Goal: Transaction & Acquisition: Purchase product/service

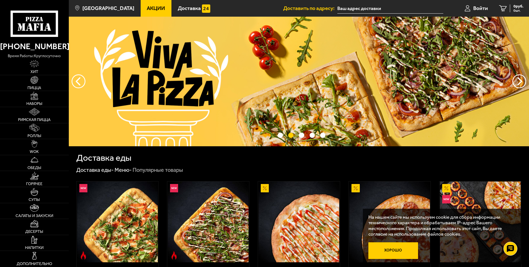
click at [396, 246] on button "Хорошо" at bounding box center [393, 250] width 50 height 17
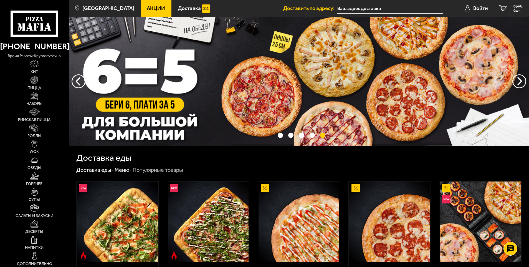
click at [43, 100] on link "Наборы" at bounding box center [34, 99] width 69 height 16
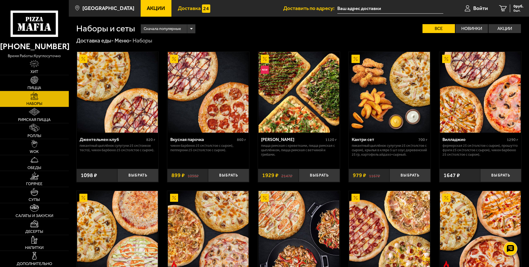
click at [182, 6] on span "Доставка" at bounding box center [189, 8] width 23 height 5
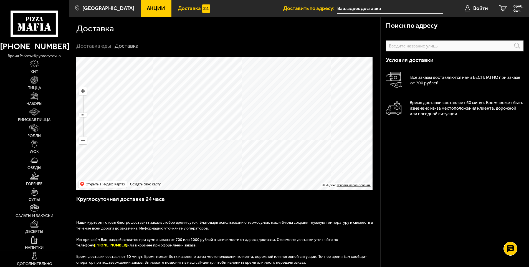
drag, startPoint x: 211, startPoint y: 118, endPoint x: 219, endPoint y: 134, distance: 17.4
click at [219, 134] on ymaps at bounding box center [224, 123] width 296 height 132
drag, startPoint x: 190, startPoint y: 121, endPoint x: 212, endPoint y: 144, distance: 31.0
click at [212, 144] on ymaps at bounding box center [224, 123] width 296 height 132
drag, startPoint x: 33, startPoint y: 82, endPoint x: 65, endPoint y: 84, distance: 32.2
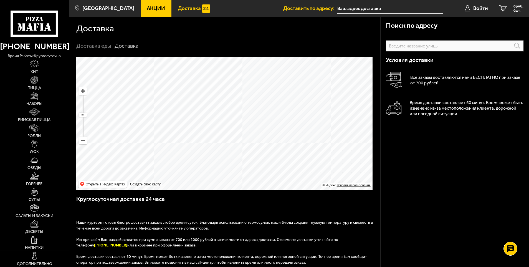
click at [33, 82] on img at bounding box center [34, 80] width 8 height 8
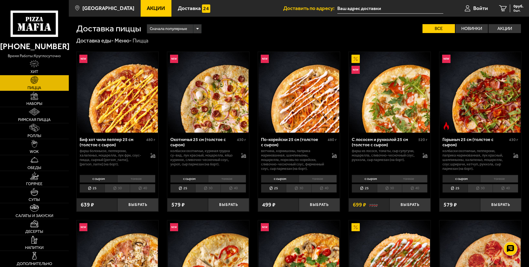
click at [149, 6] on span "Акции" at bounding box center [156, 8] width 18 height 5
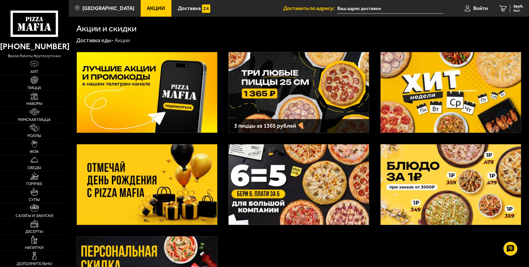
click at [285, 97] on img at bounding box center [298, 92] width 140 height 80
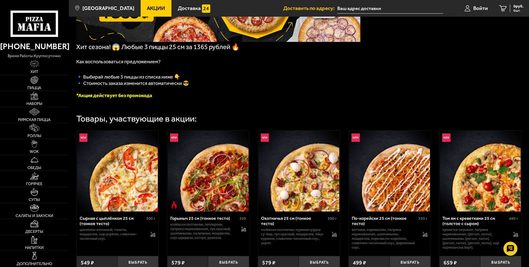
scroll to position [139, 0]
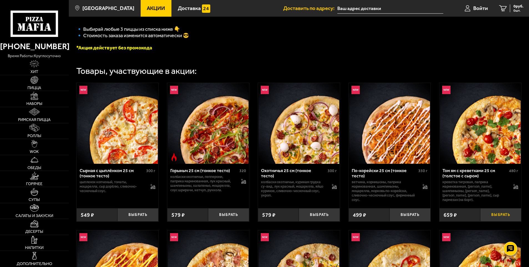
click at [507, 215] on button "Выбрать" at bounding box center [500, 215] width 41 height 14
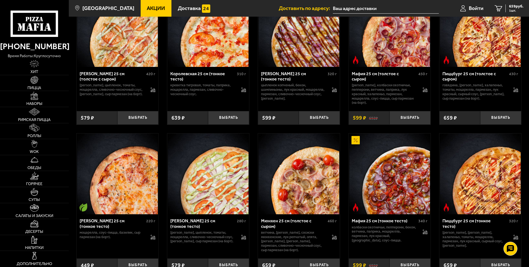
scroll to position [1576, 0]
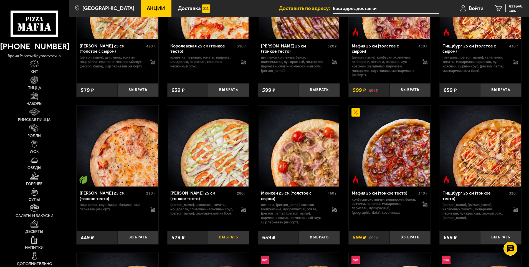
click at [223, 239] on button "Выбрать" at bounding box center [228, 237] width 41 height 14
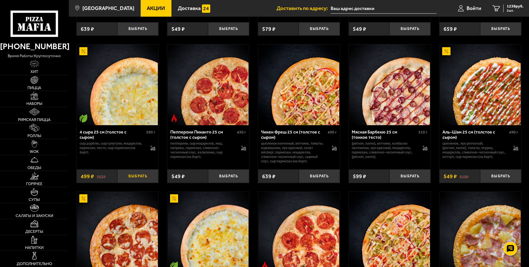
scroll to position [495, 0]
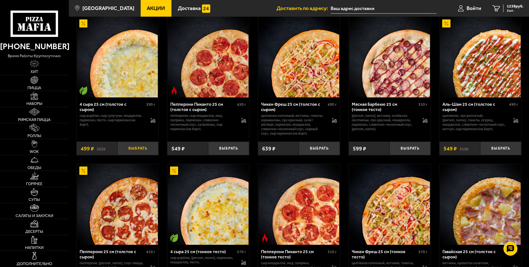
click at [131, 148] on button "Выбрать" at bounding box center [137, 148] width 41 height 14
click at [513, 7] on span "1365 руб." at bounding box center [514, 6] width 17 height 4
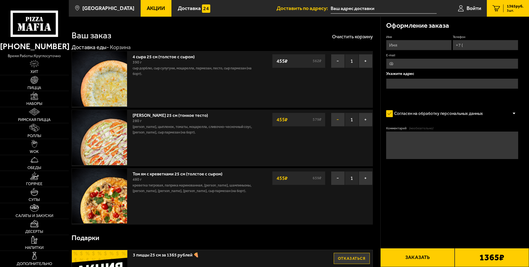
click at [338, 120] on button "−" at bounding box center [338, 120] width 14 height 14
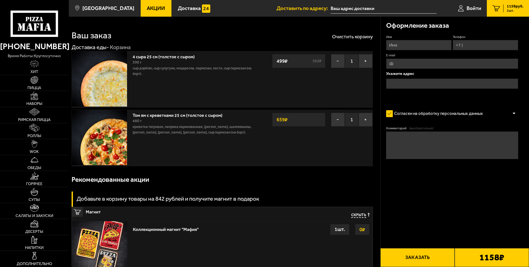
click at [151, 6] on span "Акции" at bounding box center [156, 8] width 18 height 5
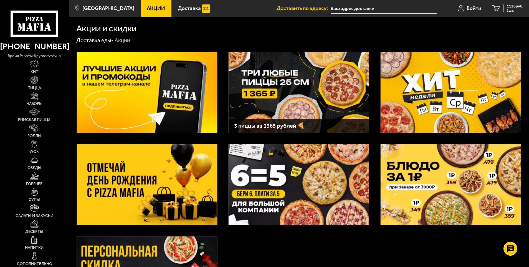
click at [323, 88] on img at bounding box center [298, 92] width 140 height 80
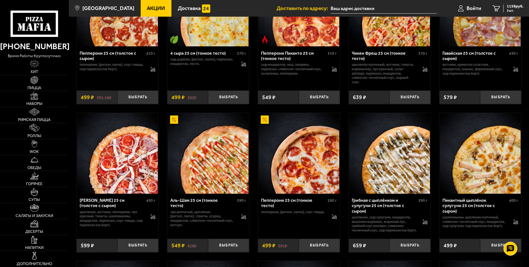
scroll to position [721, 0]
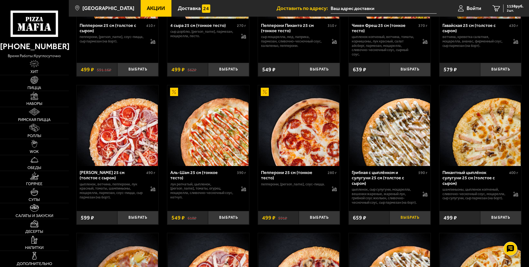
click at [415, 224] on button "Выбрать" at bounding box center [409, 218] width 41 height 14
click at [512, 6] on span "1365 руб." at bounding box center [514, 6] width 17 height 4
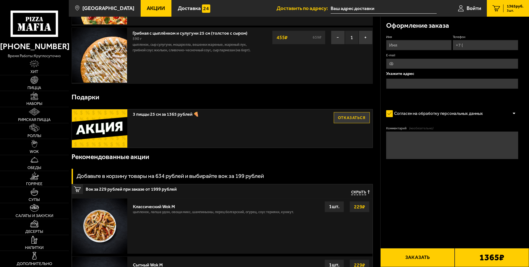
scroll to position [83, 0]
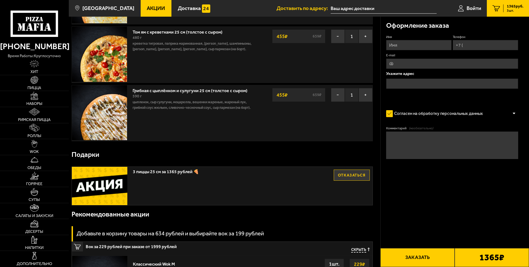
click at [429, 47] on input "Имя" at bounding box center [418, 45] width 65 height 10
type input "Александра"
click at [474, 46] on input "Телефон" at bounding box center [484, 45] width 65 height 10
type input "+7 (951) 132-43-56"
click at [422, 82] on input "text" at bounding box center [452, 83] width 132 height 10
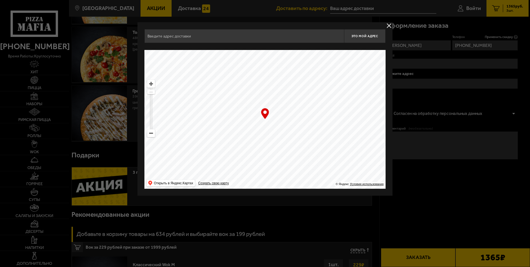
click at [246, 39] on input "text" at bounding box center [244, 36] width 200 height 14
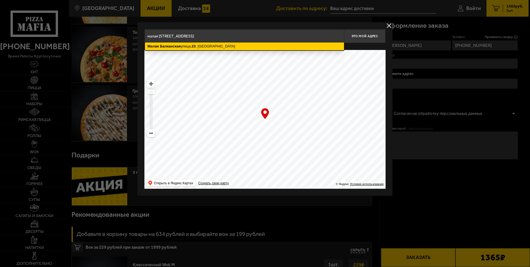
click at [236, 45] on ymaps "Малая Балканская улица, 23 , Санкт-Петербург" at bounding box center [244, 46] width 199 height 8
type input "Санкт-Петербург, Малая Балканская улица, 23"
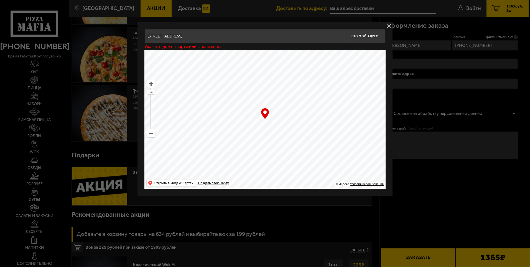
type input "[STREET_ADDRESS]"
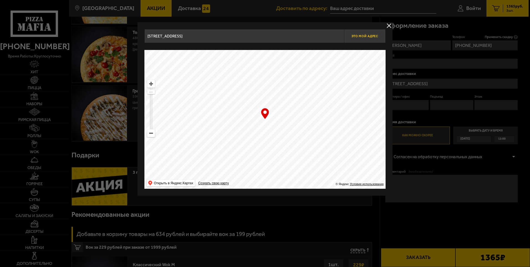
click at [361, 35] on span "Это мой адрес" at bounding box center [364, 36] width 27 height 4
type input "[STREET_ADDRESS]"
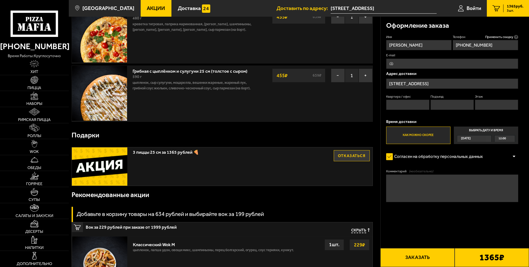
scroll to position [111, 0]
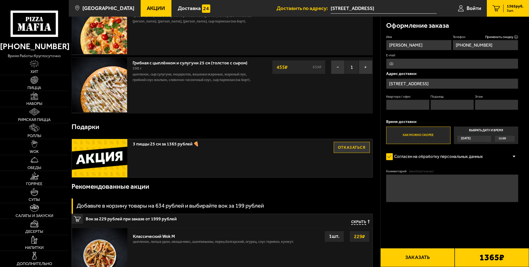
click at [412, 100] on input "Квартира / офис" at bounding box center [408, 105] width 44 height 10
type input "1"
click at [445, 109] on input "Подъезд" at bounding box center [452, 105] width 44 height 10
type input "1"
click at [485, 101] on input "Этаж" at bounding box center [497, 105] width 44 height 10
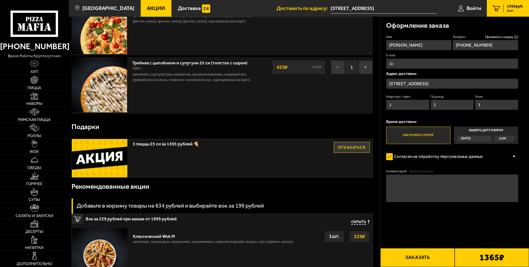
type input "1"
click at [416, 185] on textarea "Комментарий (необязательно)" at bounding box center [452, 187] width 132 height 27
type textarea "холл клиники"
click at [424, 258] on button "Заказать" at bounding box center [417, 257] width 74 height 19
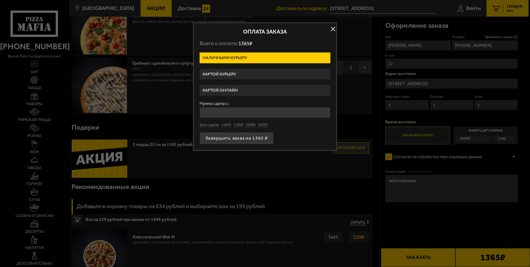
click at [255, 75] on label "Картой курьеру" at bounding box center [265, 74] width 131 height 11
click at [0, 0] on input "Картой курьеру" at bounding box center [0, 0] width 0 height 0
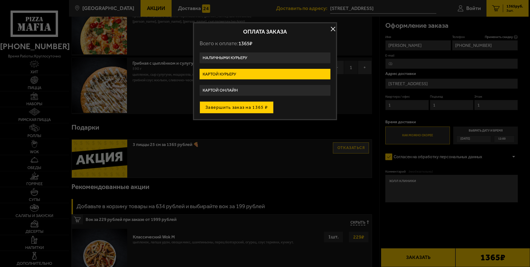
click at [238, 107] on button "Завершить заказ на 1365 ₽" at bounding box center [237, 107] width 74 height 12
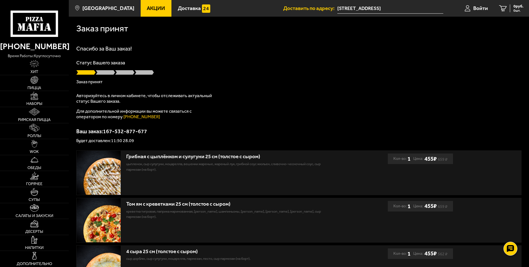
click at [150, 8] on span "Акции" at bounding box center [156, 8] width 18 height 5
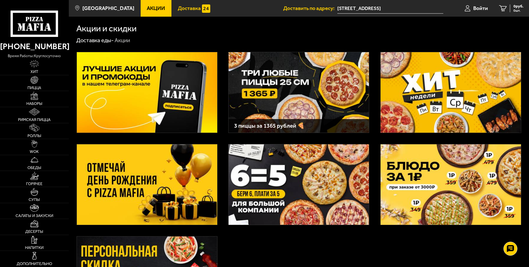
click at [185, 6] on span "Доставка" at bounding box center [189, 8] width 23 height 5
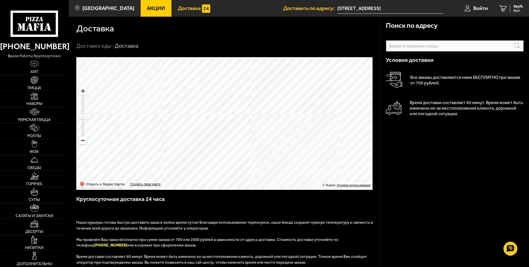
drag, startPoint x: 224, startPoint y: 122, endPoint x: 266, endPoint y: 148, distance: 50.1
click at [266, 149] on ymaps at bounding box center [224, 123] width 296 height 132
drag, startPoint x: 285, startPoint y: 130, endPoint x: 264, endPoint y: 113, distance: 26.2
click at [266, 113] on ymaps at bounding box center [224, 123] width 296 height 132
drag, startPoint x: 243, startPoint y: 134, endPoint x: 246, endPoint y: 139, distance: 6.0
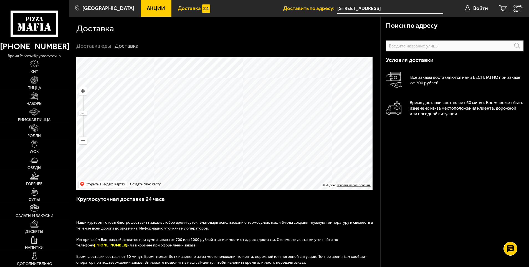
click at [246, 139] on ymaps at bounding box center [224, 123] width 296 height 132
drag, startPoint x: 242, startPoint y: 129, endPoint x: 264, endPoint y: 123, distance: 23.3
click at [267, 123] on ymaps at bounding box center [224, 123] width 296 height 132
drag, startPoint x: 282, startPoint y: 137, endPoint x: 252, endPoint y: 138, distance: 30.5
click at [253, 138] on ymaps at bounding box center [224, 123] width 296 height 132
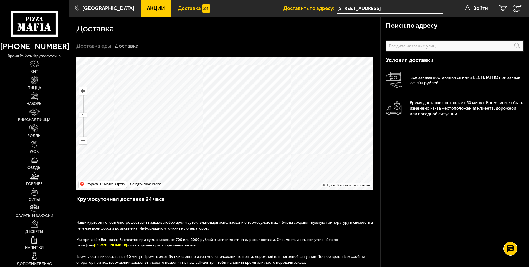
drag, startPoint x: 260, startPoint y: 132, endPoint x: 256, endPoint y: 129, distance: 4.6
click at [256, 129] on ymaps at bounding box center [224, 123] width 296 height 132
drag, startPoint x: 249, startPoint y: 142, endPoint x: 258, endPoint y: 135, distance: 11.3
click at [258, 135] on ymaps at bounding box center [224, 123] width 296 height 132
click at [276, 143] on ymaps at bounding box center [224, 123] width 296 height 132
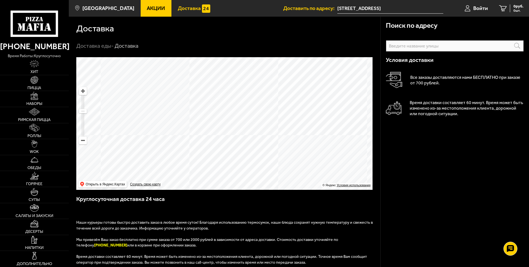
drag, startPoint x: 294, startPoint y: 164, endPoint x: 306, endPoint y: 126, distance: 39.5
click at [306, 126] on ymaps at bounding box center [224, 123] width 296 height 132
drag, startPoint x: 270, startPoint y: 129, endPoint x: 291, endPoint y: 156, distance: 34.4
click at [291, 156] on ymaps at bounding box center [224, 123] width 296 height 132
drag, startPoint x: 316, startPoint y: 126, endPoint x: 281, endPoint y: 133, distance: 35.6
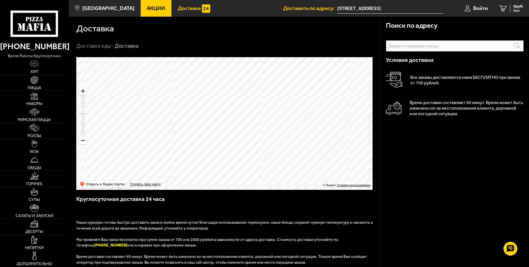
click at [281, 133] on ymaps at bounding box center [224, 123] width 296 height 132
click at [171, 4] on link "Доставка" at bounding box center [193, 8] width 45 height 17
click at [184, 7] on span "Доставка" at bounding box center [189, 8] width 23 height 5
click at [349, 6] on input "[STREET_ADDRESS]" at bounding box center [390, 8] width 106 height 10
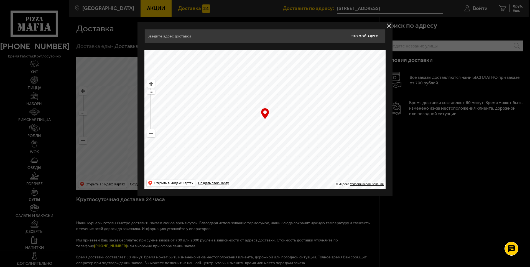
type input "[STREET_ADDRESS]"
click at [387, 24] on button "delivery type" at bounding box center [389, 25] width 7 height 7
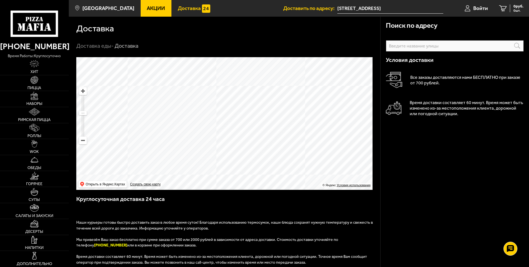
click at [178, 7] on span "Доставка" at bounding box center [189, 8] width 23 height 5
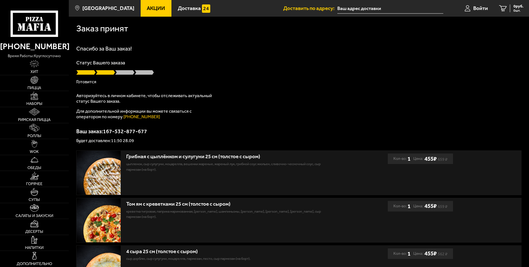
type input "[STREET_ADDRESS]"
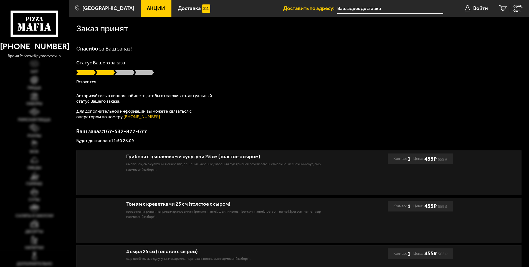
type input "[STREET_ADDRESS]"
